Goal: Entertainment & Leisure: Consume media (video, audio)

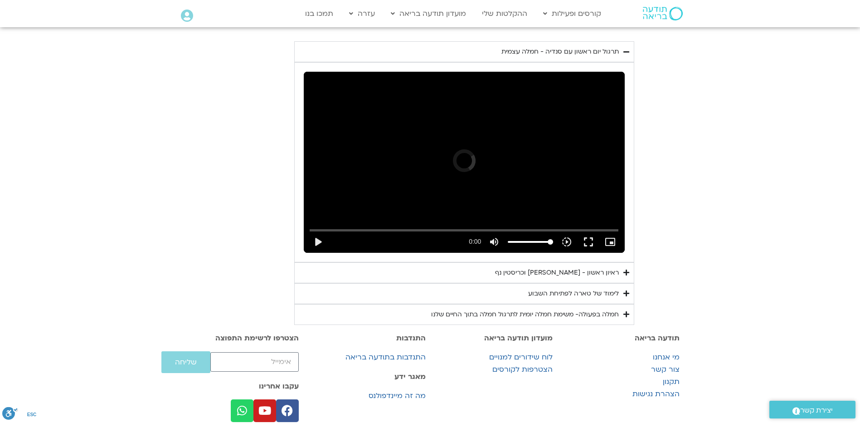
scroll to position [520, 0]
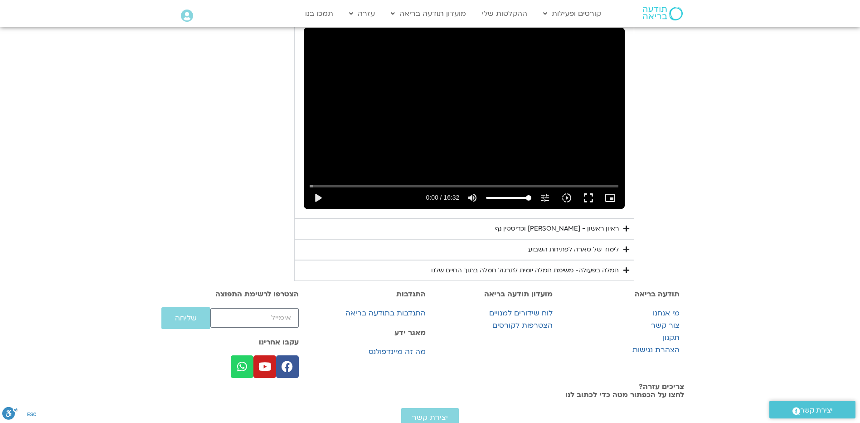
click at [382, 165] on div "Skip Ad 2:21 play_arrow 0:00 / 16:32 volume_up Mute tune Resolution Auto 240p s…" at bounding box center [464, 118] width 321 height 180
click at [490, 239] on summary "ראיון ראשון - [PERSON_NAME] וכריסטין נף" at bounding box center [464, 228] width 340 height 21
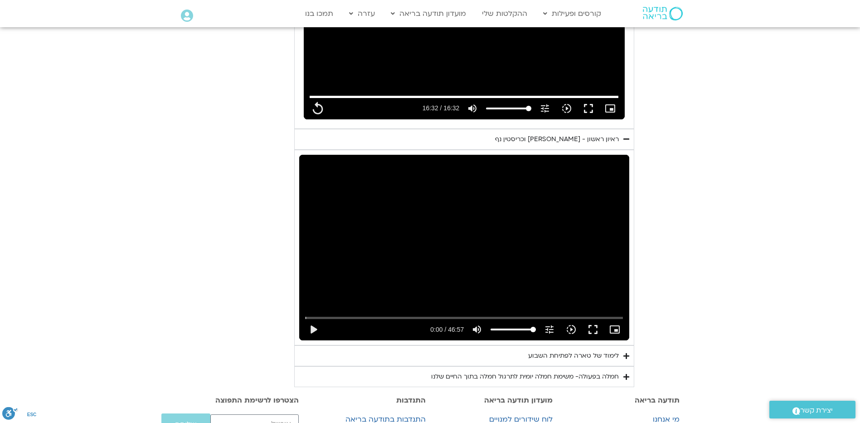
scroll to position [611, 0]
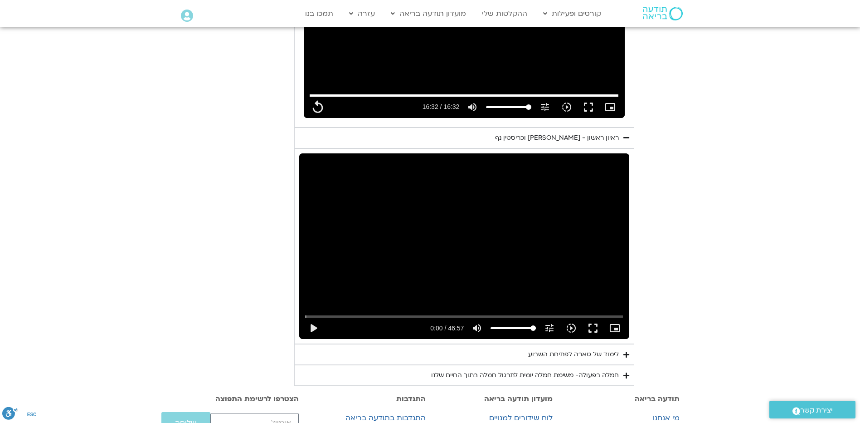
click at [483, 294] on div "Skip Ad play_arrow 0:00 / 46:57 volume_up Mute tune Resolution Auto 720p slow_m…" at bounding box center [464, 246] width 330 height 186
type input "992.52"
type input "0.015803"
type input "992.52"
type input "0.106414"
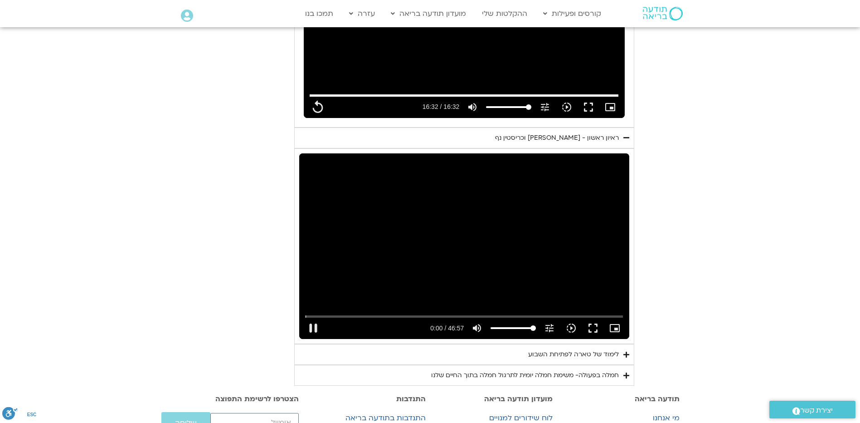
type input "992.52"
type input "0.241058"
type input "992.52"
type input "0.3733"
type input "992.52"
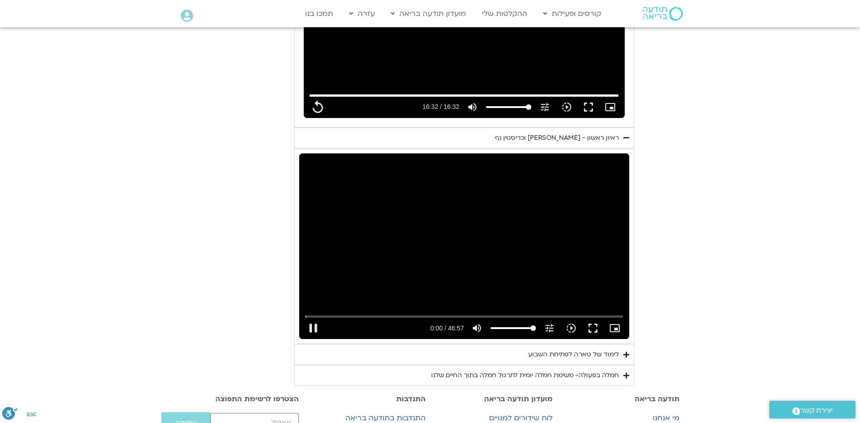
type input "0.508756"
type input "992.52"
type input "0.638699"
type input "992.52"
type input "0.772542"
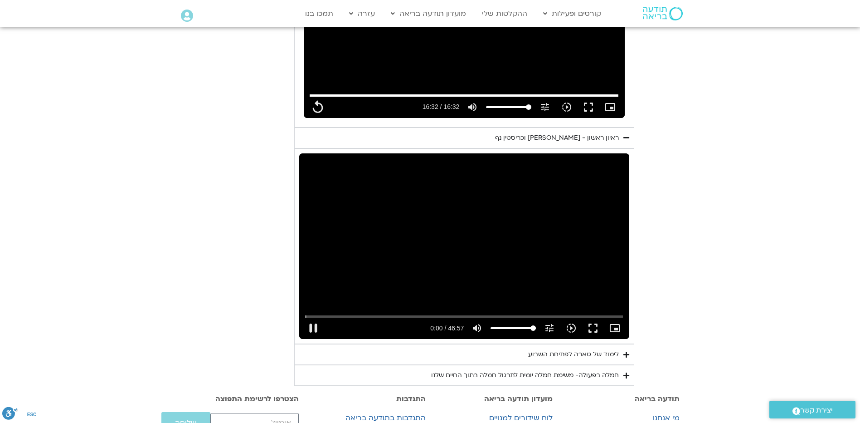
type input "992.52"
type input "0.906518"
type input "992.52"
type input "1.040167"
type input "992.52"
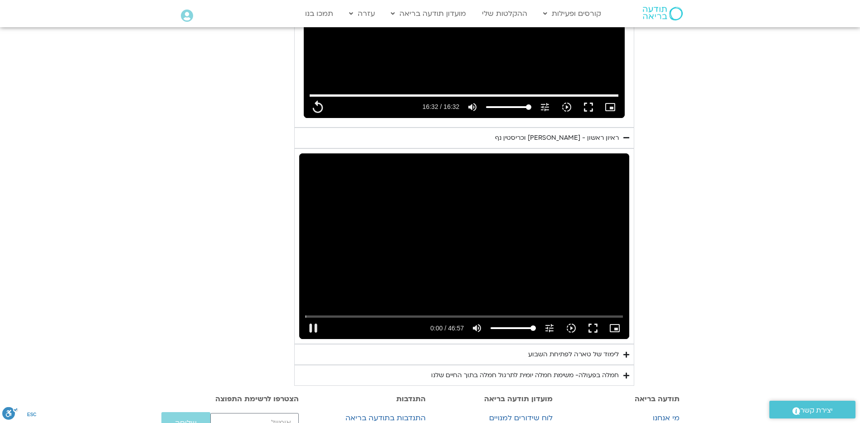
type input "1.174241"
type input "992.52"
type input "1.309399"
type input "992.52"
type input "1.439215"
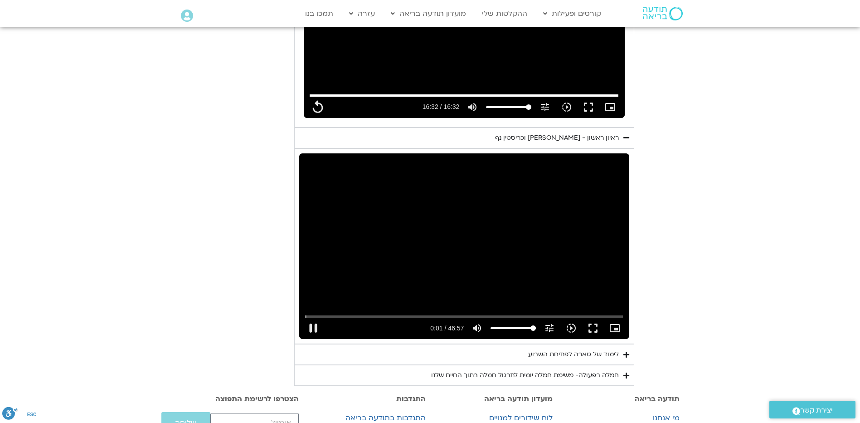
type input "992.52"
type input "1.572251"
type input "992.52"
type input "1.703672"
type input "992.52"
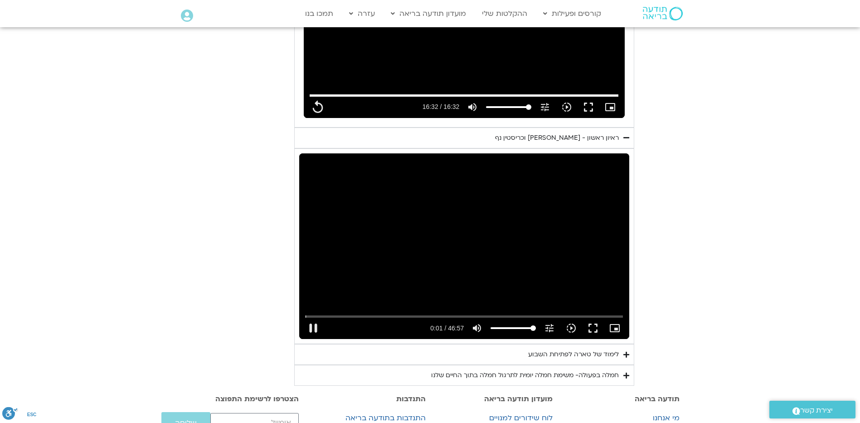
type input "1.835794"
type input "992.52"
type input "1.971643"
type input "992.52"
type input "2.105481"
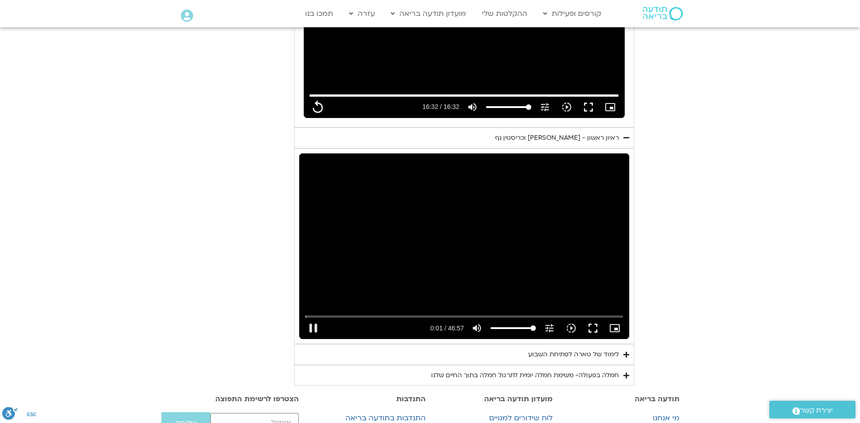
type input "992.52"
type input "2.238927"
type input "992.52"
type input "2.37349"
type input "992.52"
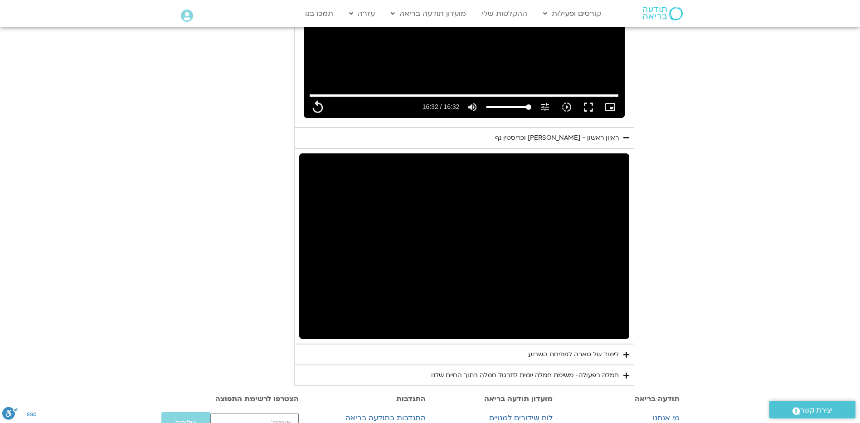
type input "8.10876"
type input "992.52"
type input "8.166597"
type input "992.52"
type input "8.292568"
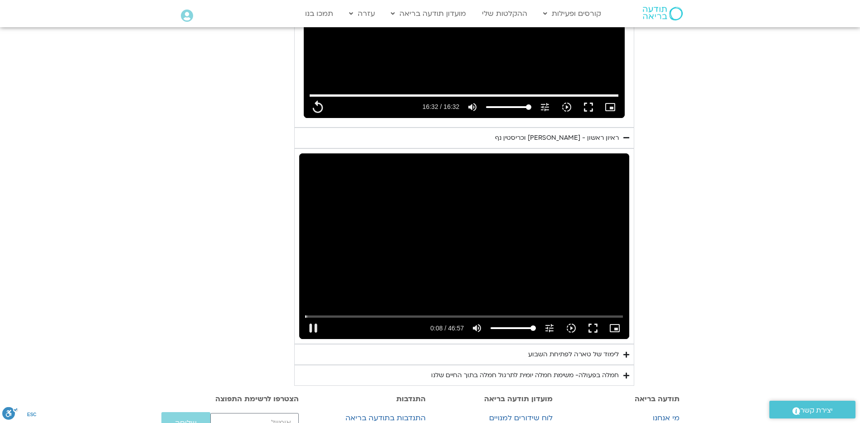
type input "992.52"
type input "8.425982"
type input "992.52"
type input "8.559542"
type input "992.52"
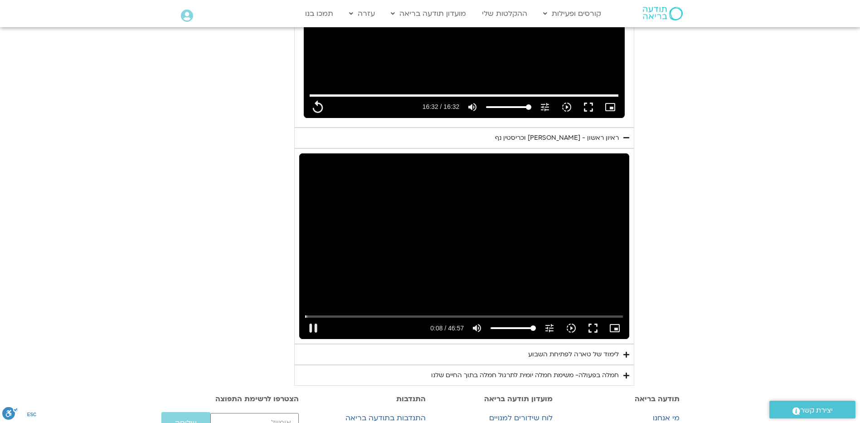
type input "8.690992"
type input "992.52"
type input "8.821974"
type input "992.52"
type input "8.95014"
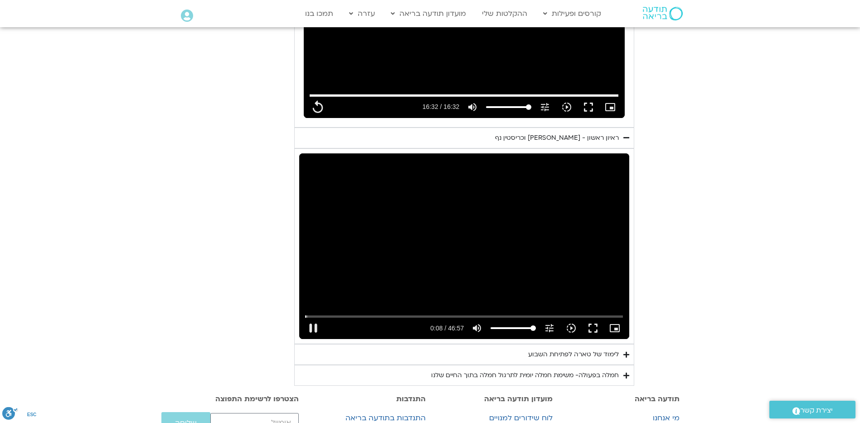
type input "992.52"
type input "9.083614"
type input "992.52"
type input "9.21668"
type input "992.52"
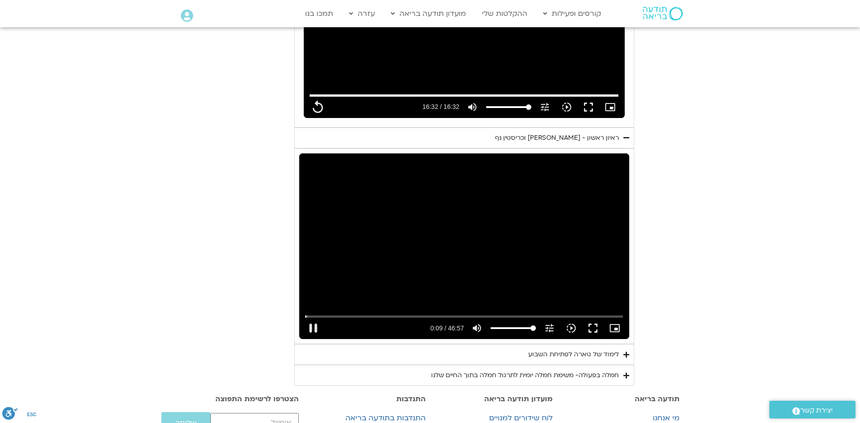
type input "9.342082"
type input "992.52"
type input "9.481128"
type input "992.52"
type input "9.725347"
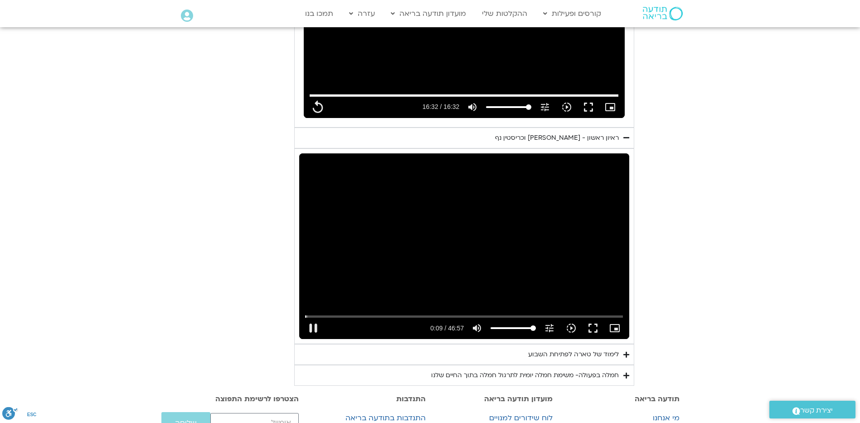
type input "992.52"
type input "9.791468"
type input "992.52"
type input "9.870442"
type input "992.52"
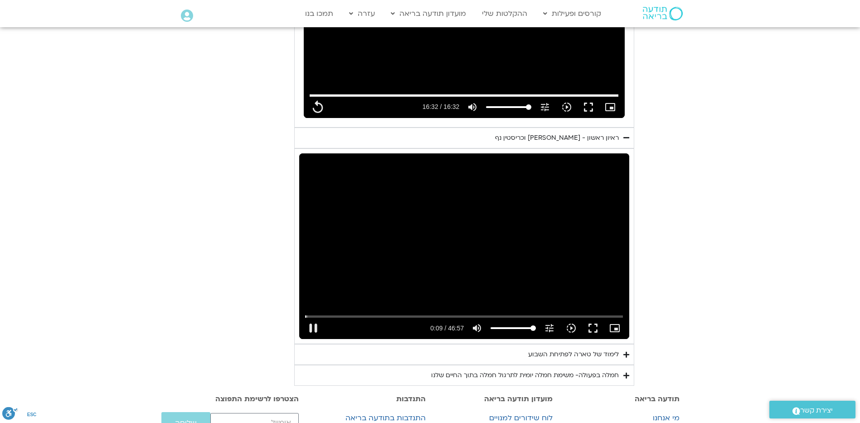
type input "10.00667"
type input "992.52"
type input "10.14195"
type input "992.52"
type input "10.277137"
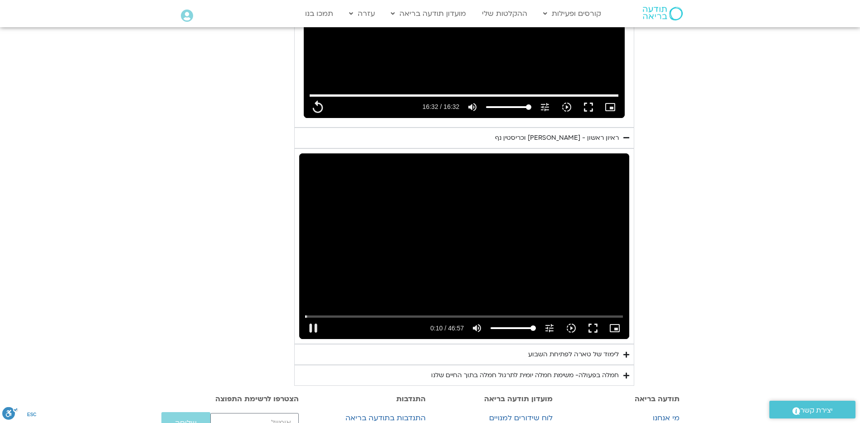
type input "992.52"
type input "10.407575"
type input "992.52"
type input "10.541678"
type input "992.52"
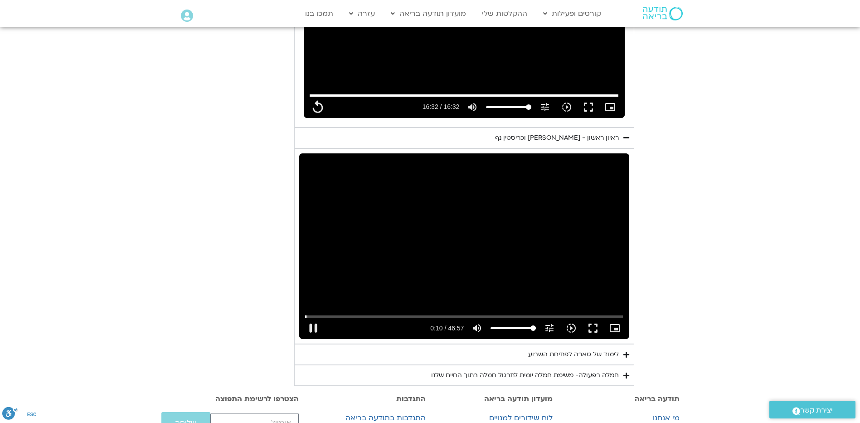
type input "10.674188"
type input "992.52"
type input "10.808213"
type input "992.52"
type input "10.940898"
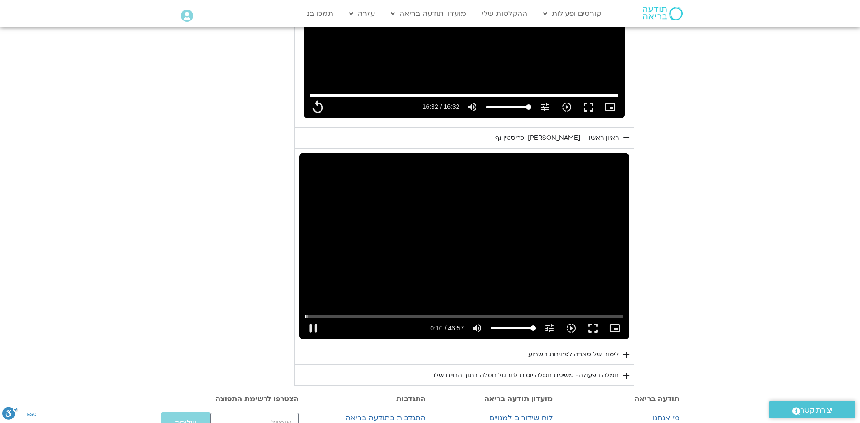
type input "992.52"
type input "11.074302"
type input "992.52"
type input "11.20639"
type input "992.52"
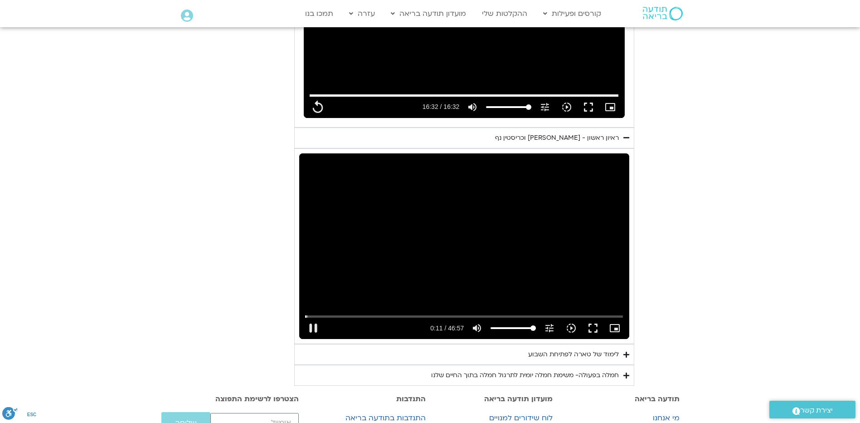
type input "11.340904"
type input "992.52"
type input "11.475549"
type input "992.52"
type input "11.608874"
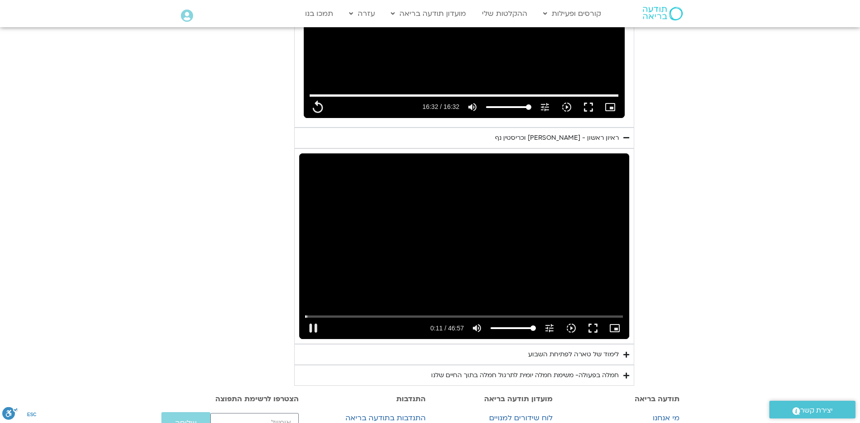
type input "992.52"
type input "11.742633"
type input "992.52"
type input "11.875888"
type input "992.52"
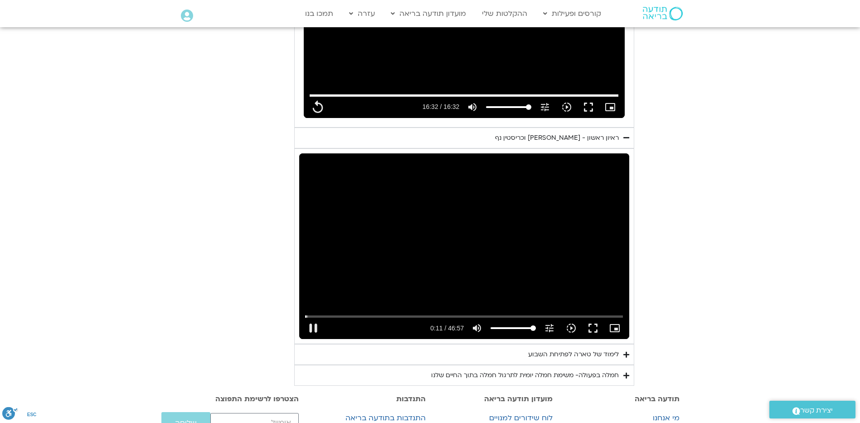
type input "12.008321"
type input "992.52"
type input "12.14084"
type input "992.52"
type input "12.266493"
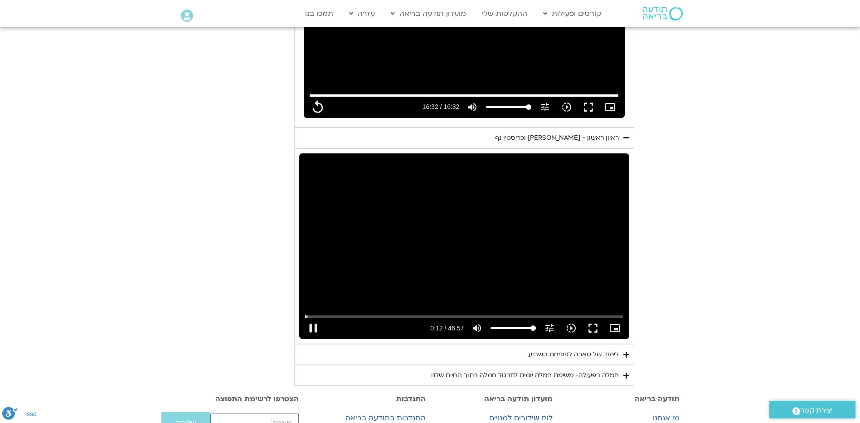
type input "992.52"
type input "12.392438"
type input "992.52"
type input "12.524152"
type input "992.52"
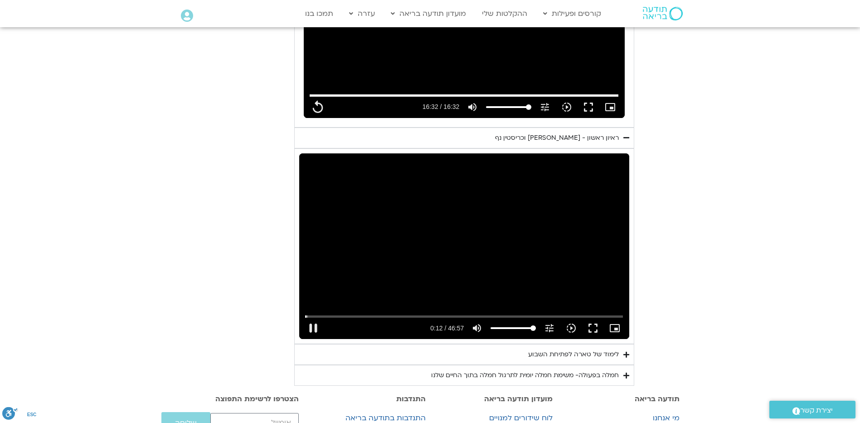
type input "12.657576"
type input "992.52"
type input "12.790364"
type input "992.52"
type input "816.675062"
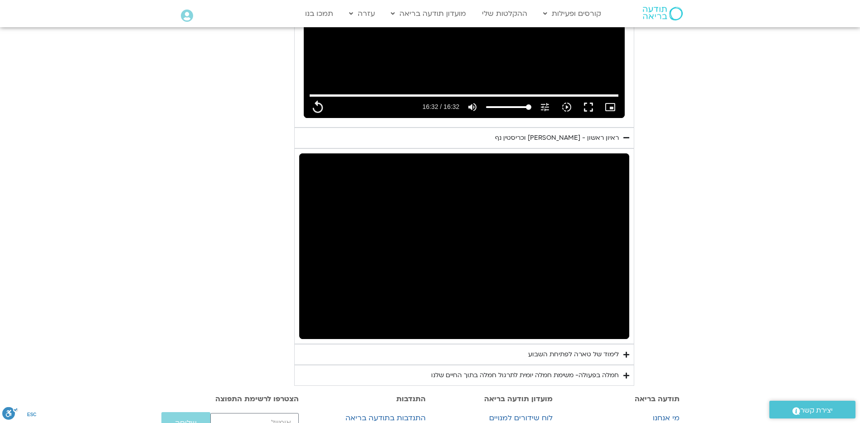
type input "992.52"
type input "989.360482"
type input "992.52"
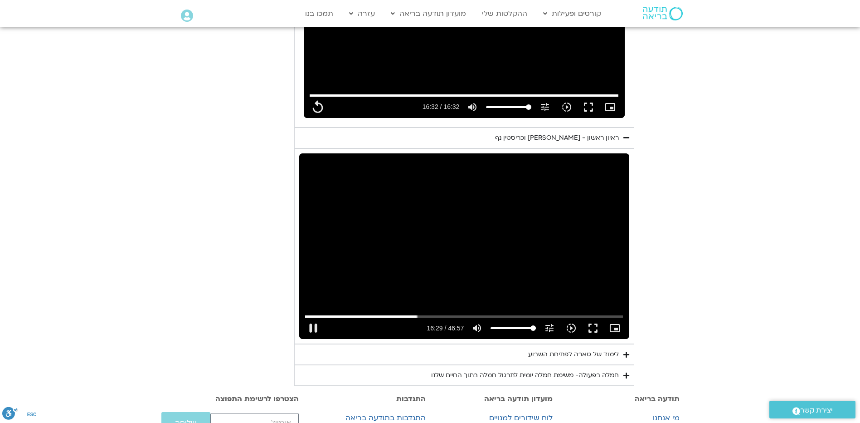
type input "989.493861"
type input "992.52"
type input "989.627477"
type input "992.52"
type input "989.758355"
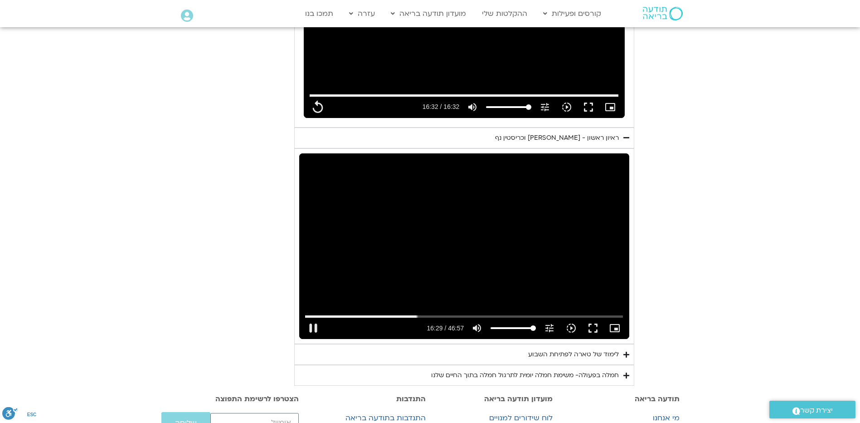
type input "992.52"
type input "989.890172"
type input "992.52"
type input "990.022371"
type input "992.52"
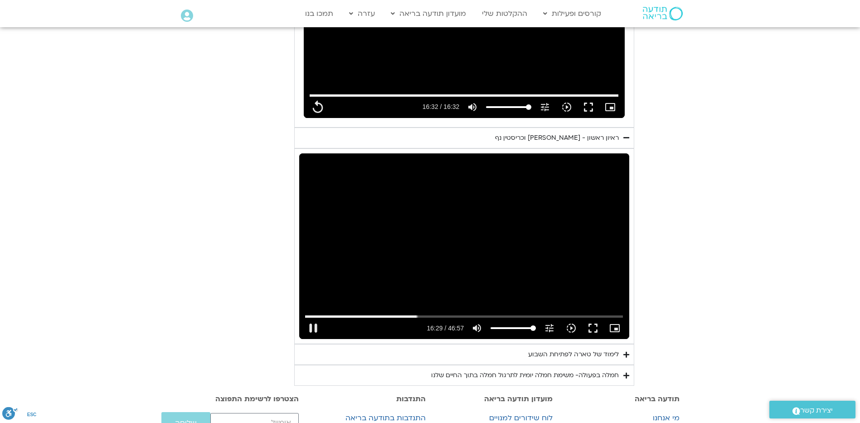
type input "990.160358"
type input "992.52"
type input "990.285697"
type input "992.52"
type input "990.42172"
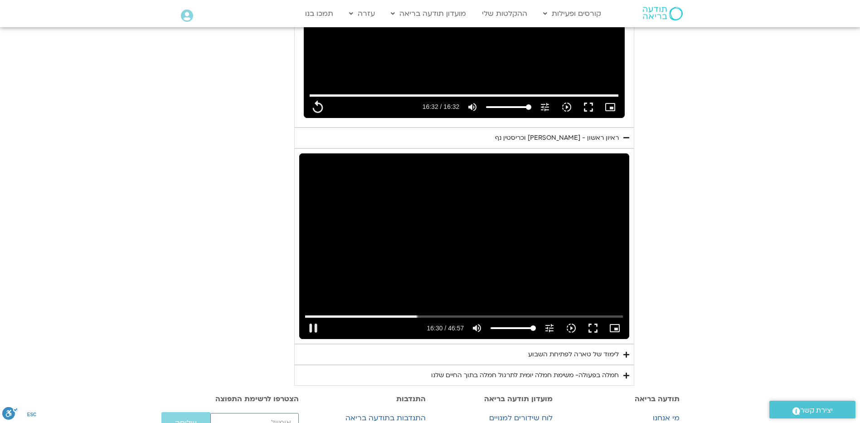
type input "992.52"
type input "990.548856"
type input "992.52"
type input "990.689515"
type input "992.52"
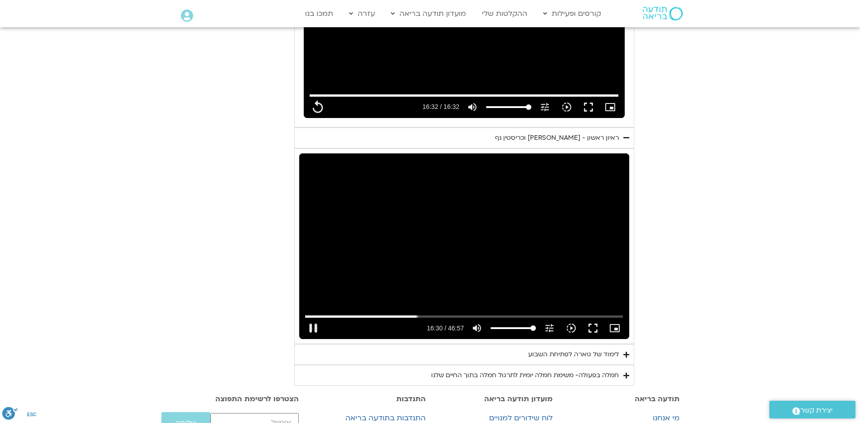
type input "990.822763"
type input "992.52"
type input "990.955882"
type input "992.52"
type input "991.09117"
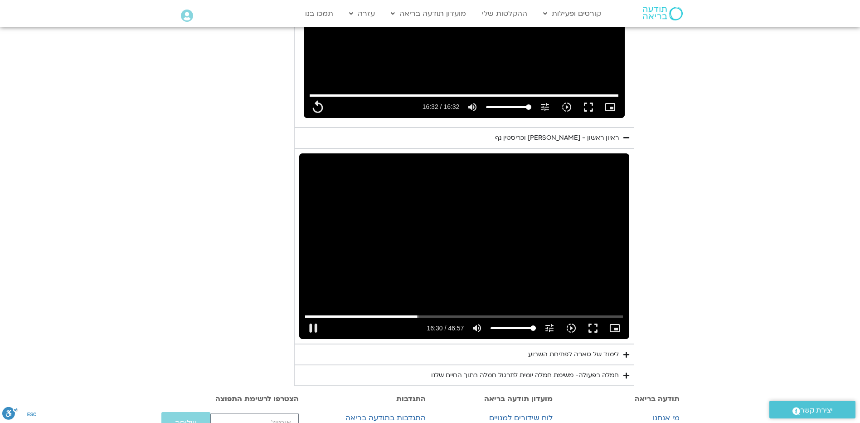
type input "992.52"
type input "991.22473"
type input "992.52"
type input "991.356179"
type input "992.52"
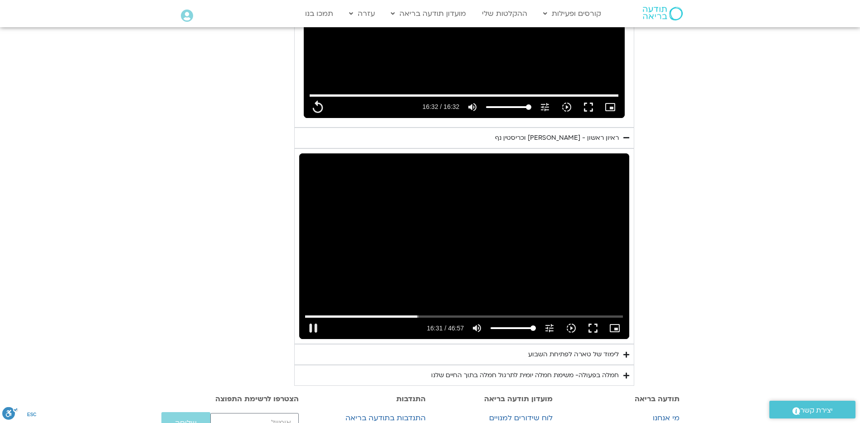
type input "991.485678"
type input "992.52"
type input "991.556146"
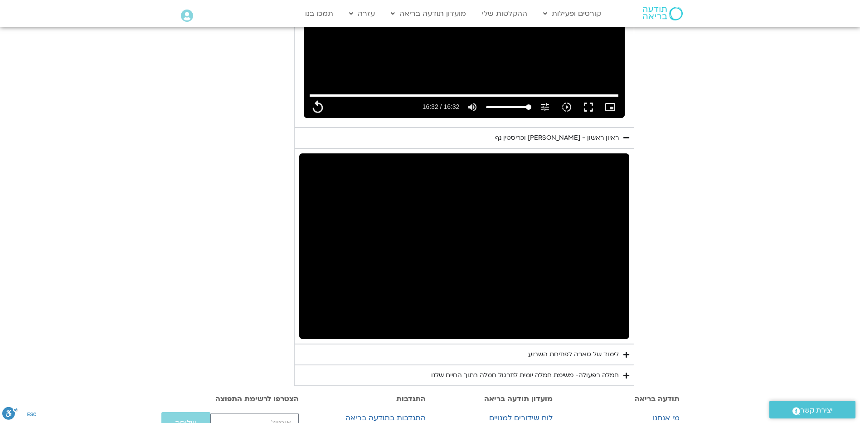
type input "992.52"
type input "1172.072732"
type input "992.52"
type input "1172.926075"
type input "992.52"
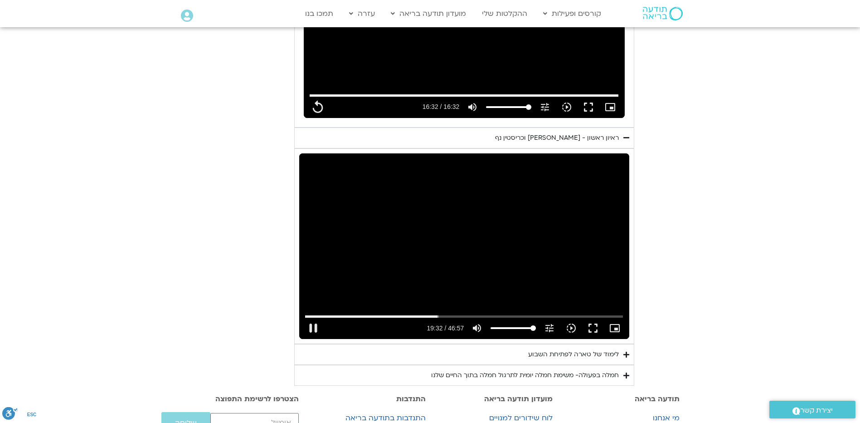
type input "1173.055919"
type input "992.52"
type input "1173.173242"
type input "992.52"
type input "1173.305956"
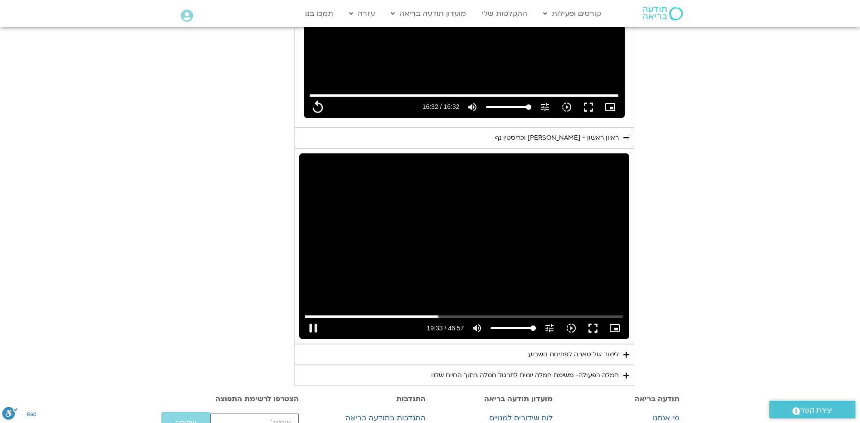
type input "992.52"
type input "1173.439371"
type input "992.52"
type input "1173.575289"
type input "992.52"
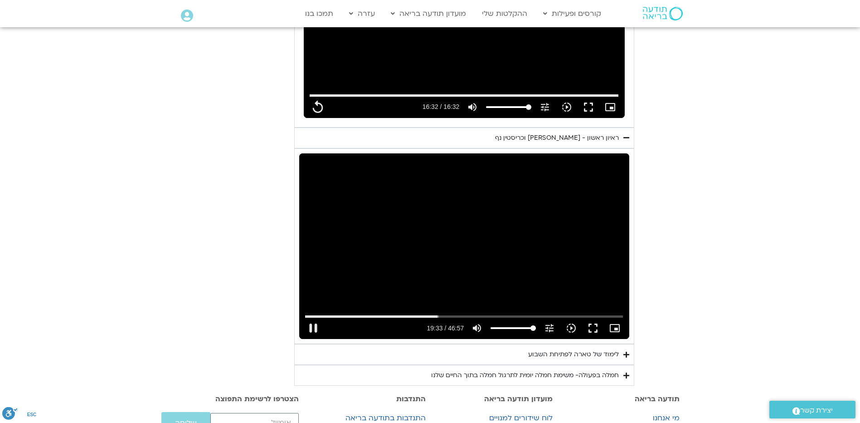
type input "1173.706363"
type input "992.52"
type input "1173.72271"
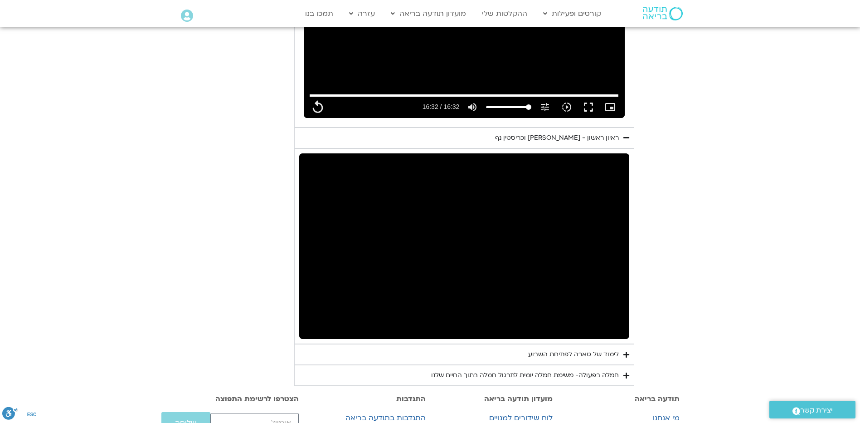
type input "992.52"
type input "1174.874329"
type input "992.52"
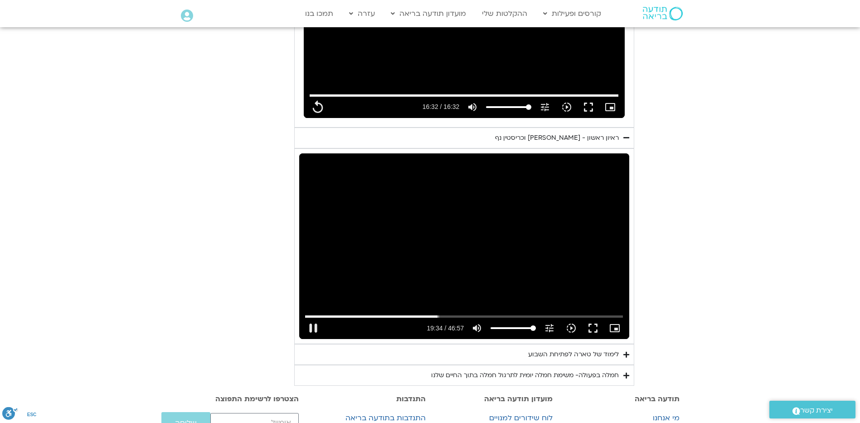
type input "1175.022528"
type input "992.52"
type input "1175.139218"
type input "992.52"
type input "1175.293596"
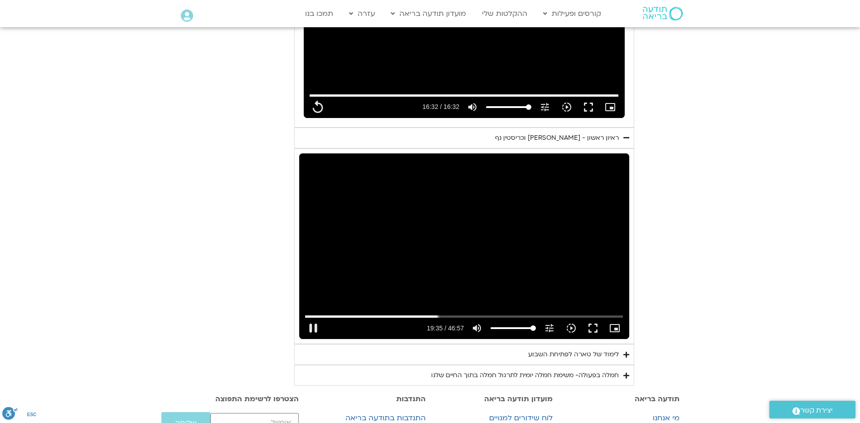
type input "992.52"
type input "1175.323171"
type input "992.52"
type input "1175.460188"
type input "992.52"
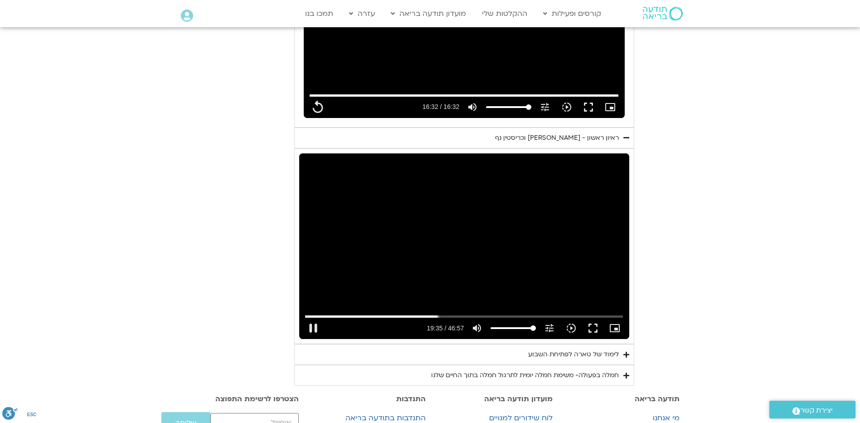
type input "1175.588263"
type input "992.52"
type input "1175.727221"
type input "992.52"
type input "1175.862182"
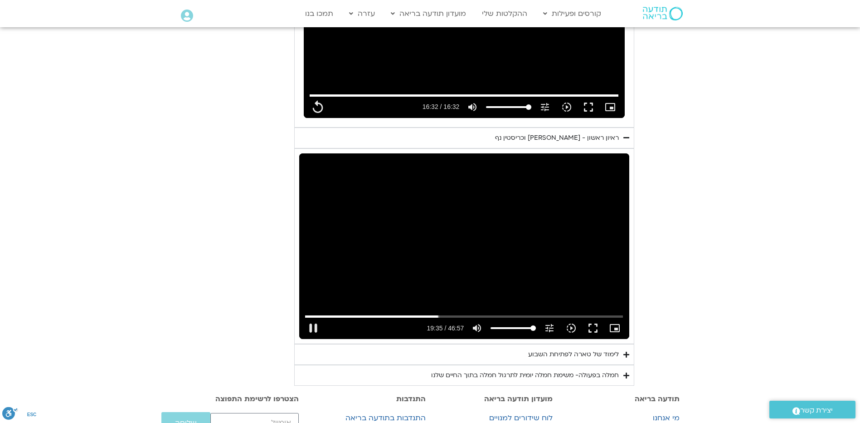
type input "992.52"
type input "1175.995663"
type input "992.52"
type input "1176.134377"
type input "992.52"
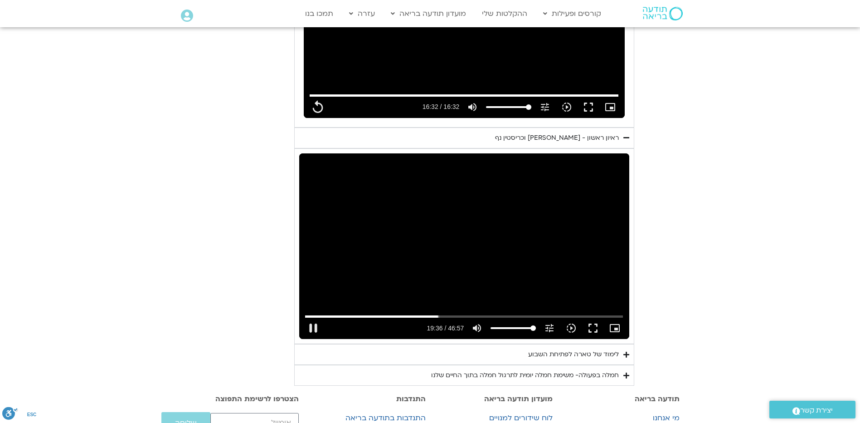
type input "1176.372421"
type input "992.52"
type input "1176.505784"
type input "992.52"
type input "1176.639107"
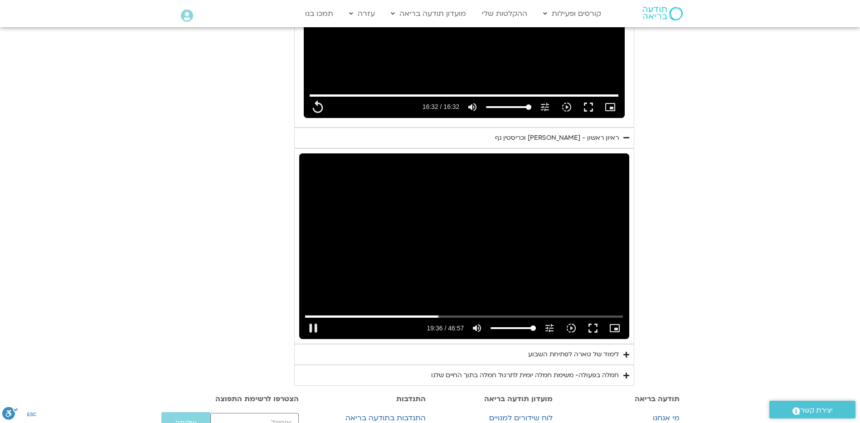
type input "992.52"
type input "1176.722525"
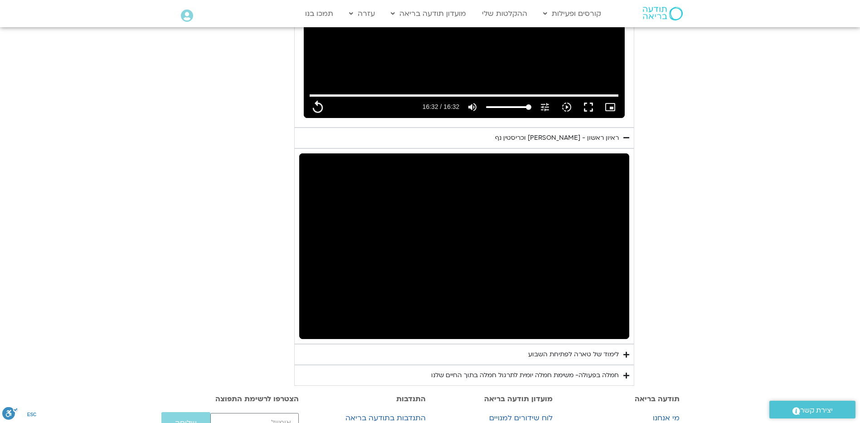
type input "992.52"
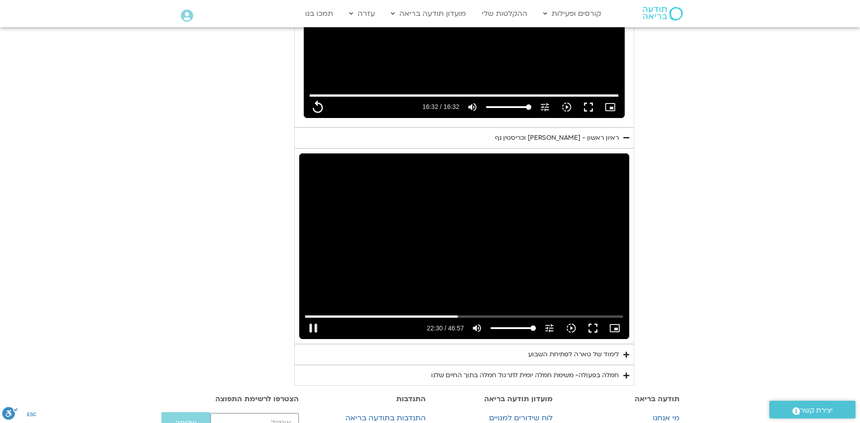
type input "1350.538721"
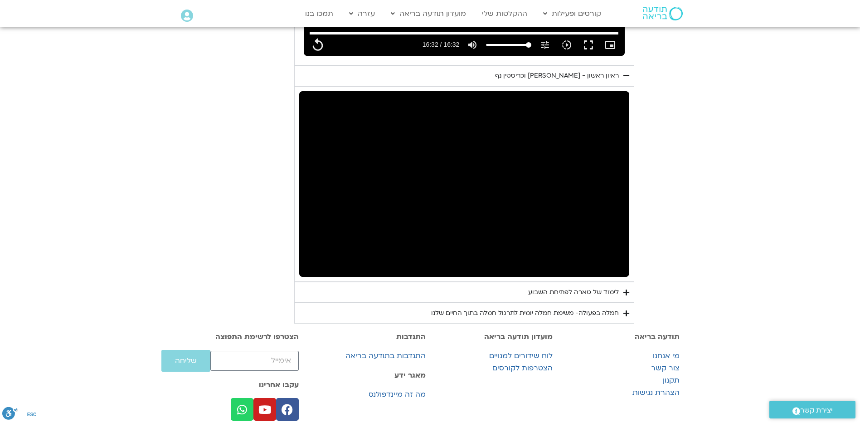
scroll to position [702, 0]
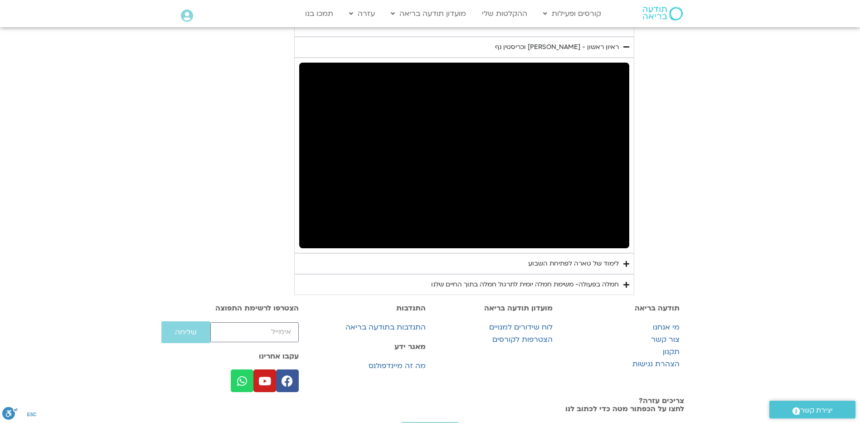
click at [619, 290] on div "חמלה בפעולה- משימת חמלה יומית לתרגול חמלה בתוך החיים שלנו" at bounding box center [525, 284] width 188 height 11
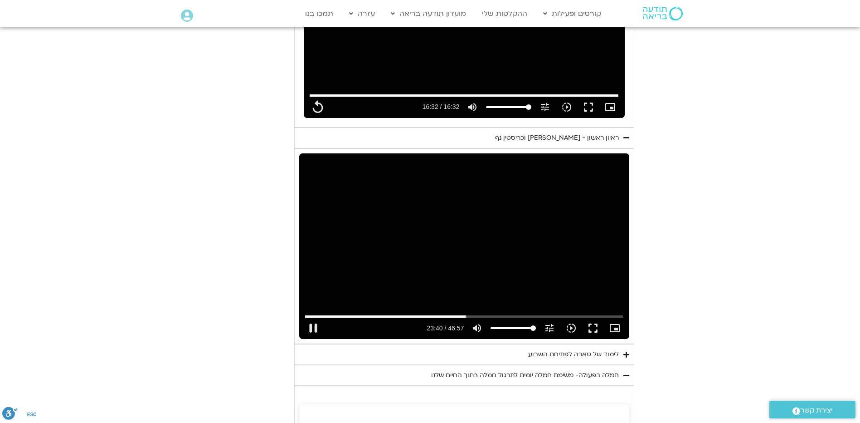
scroll to position [657, 0]
